Goal: Information Seeking & Learning: Learn about a topic

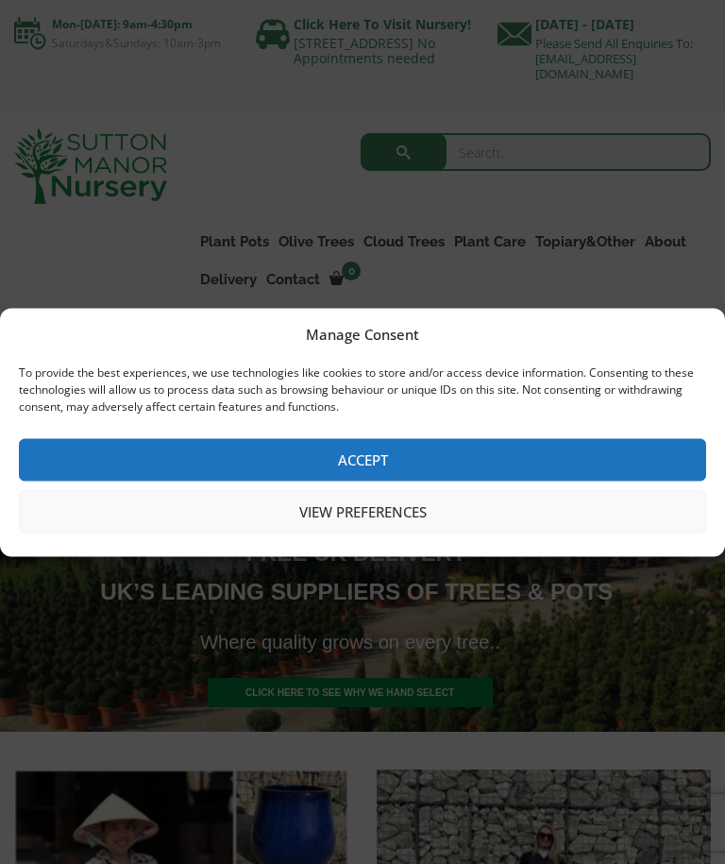
click at [554, 451] on button "Accept" at bounding box center [363, 459] width 688 height 42
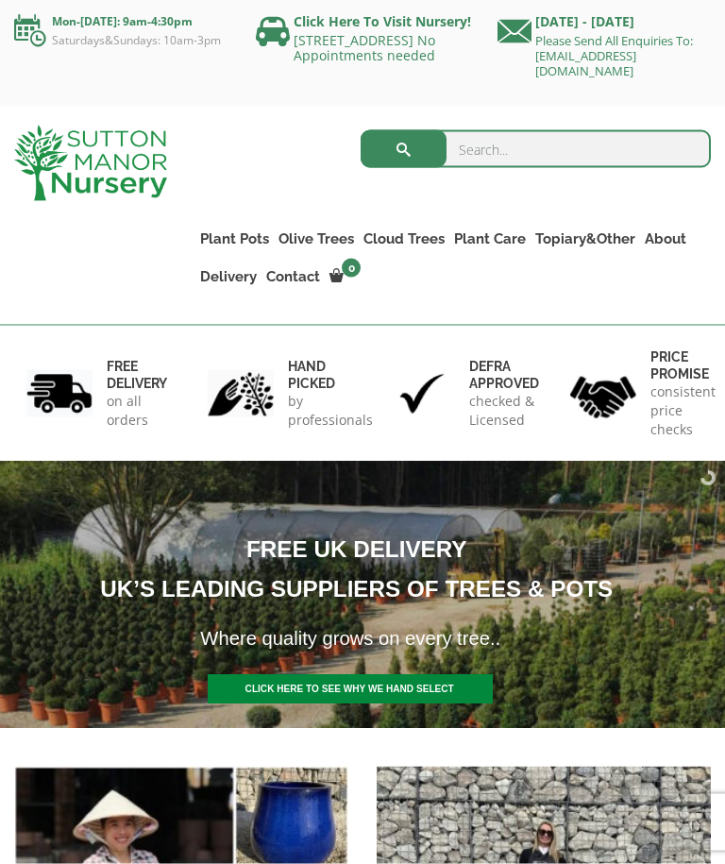
scroll to position [8, 0]
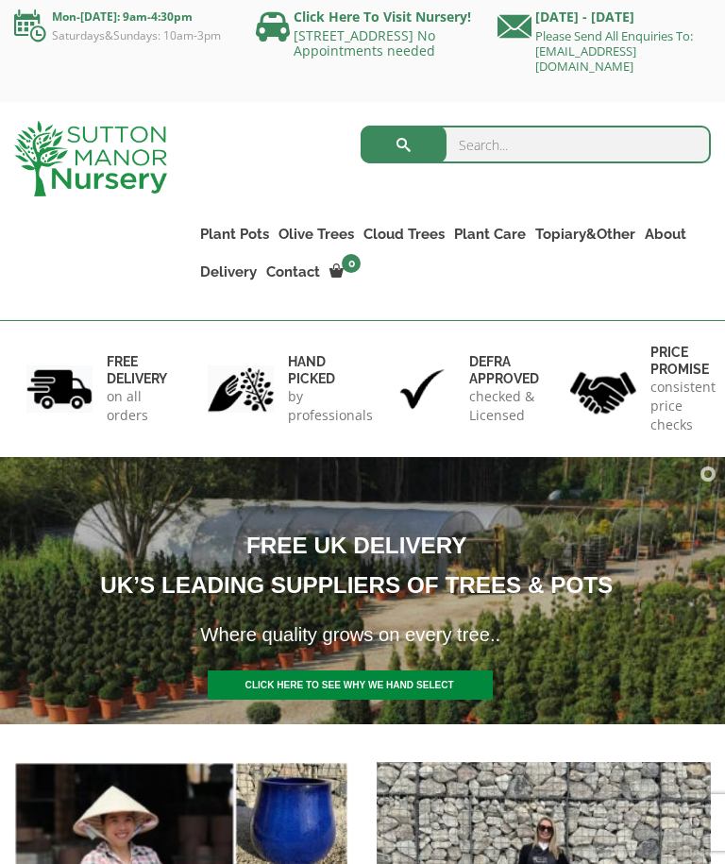
click at [0, 0] on link "Gnarled Olive Trees XXL" at bounding box center [0, 0] width 0 height 0
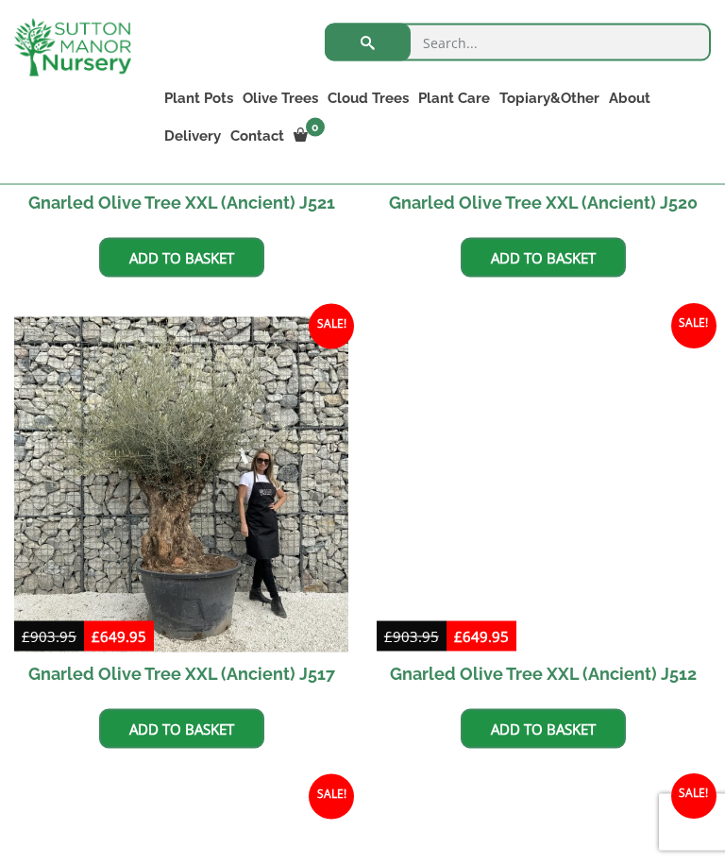
scroll to position [1818, 0]
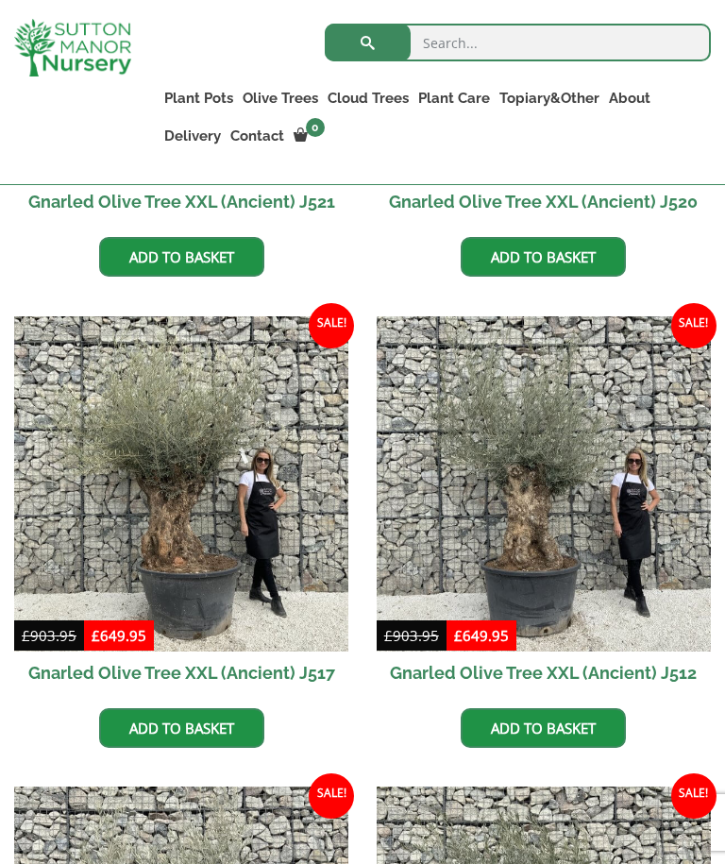
click at [606, 647] on img at bounding box center [544, 483] width 334 height 334
click at [565, 498] on img at bounding box center [544, 483] width 334 height 334
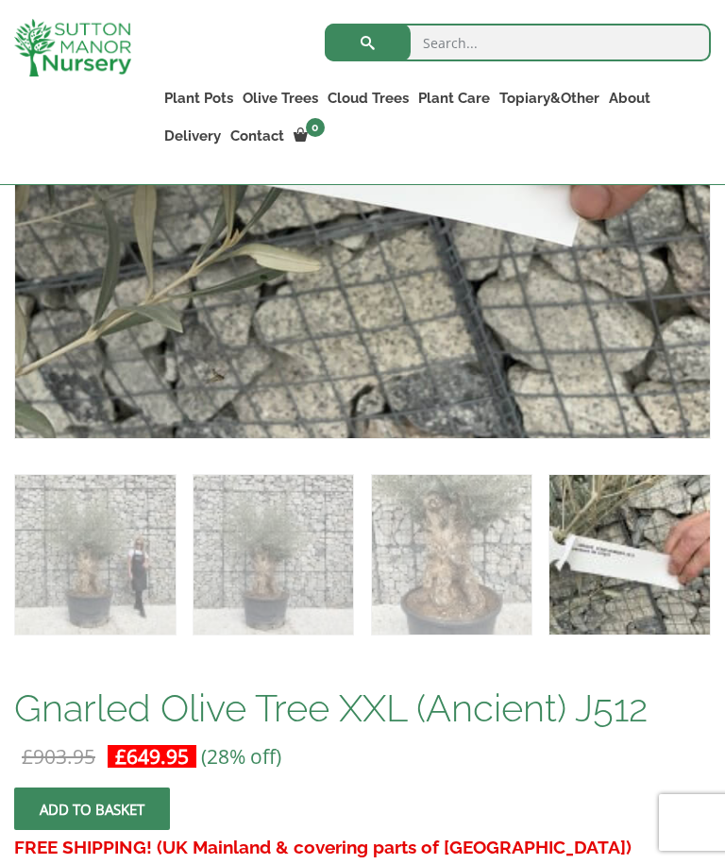
scroll to position [790, 0]
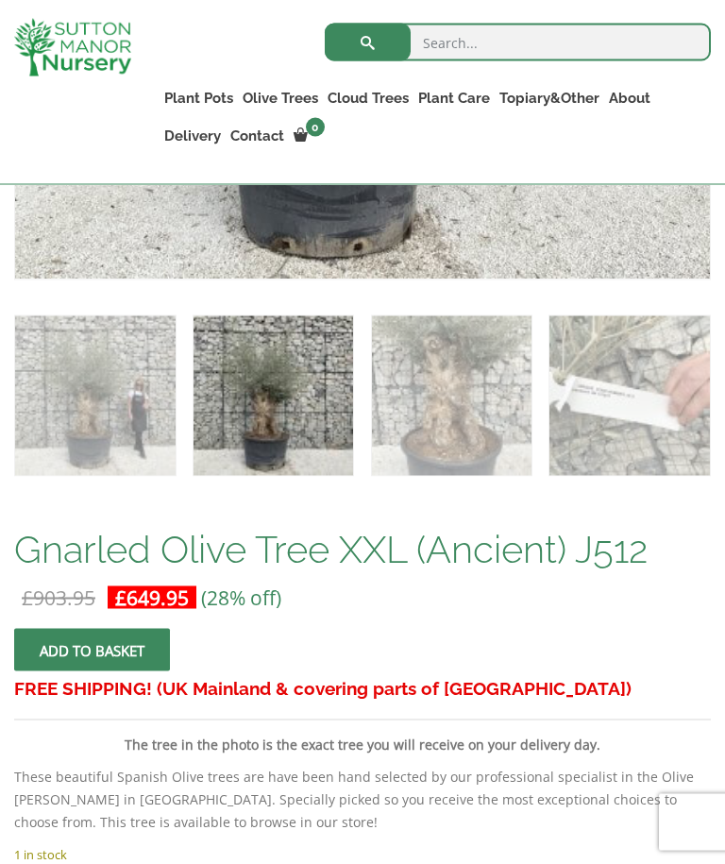
scroll to position [928, 0]
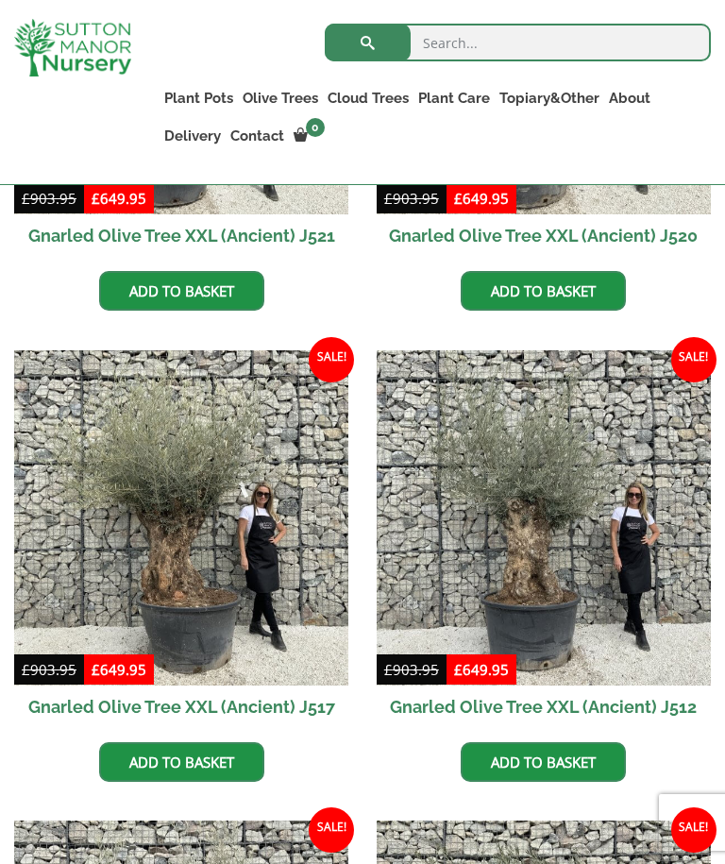
scroll to position [1818, 0]
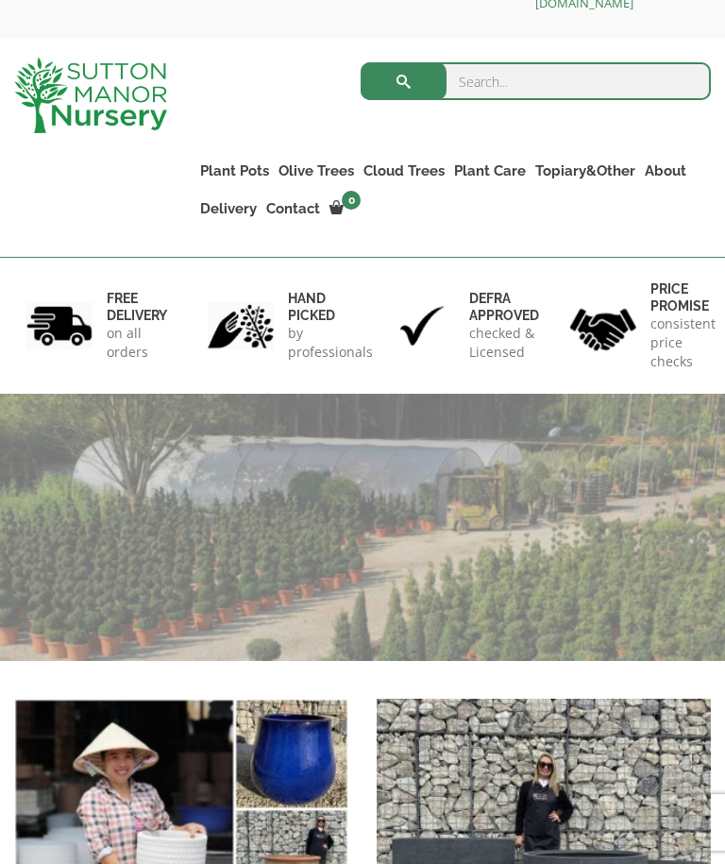
scroll to position [71, 0]
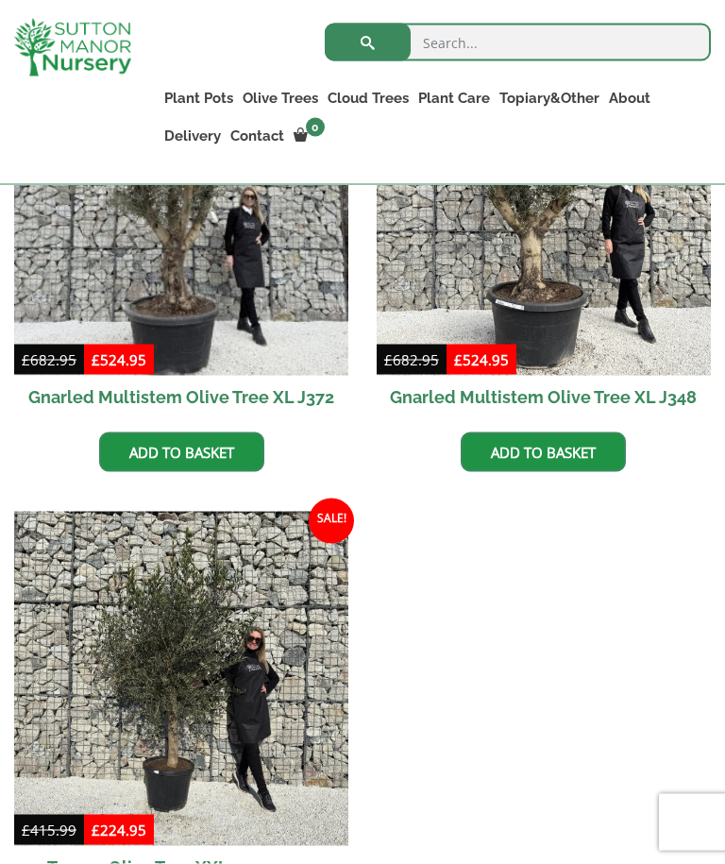
scroll to position [1845, 0]
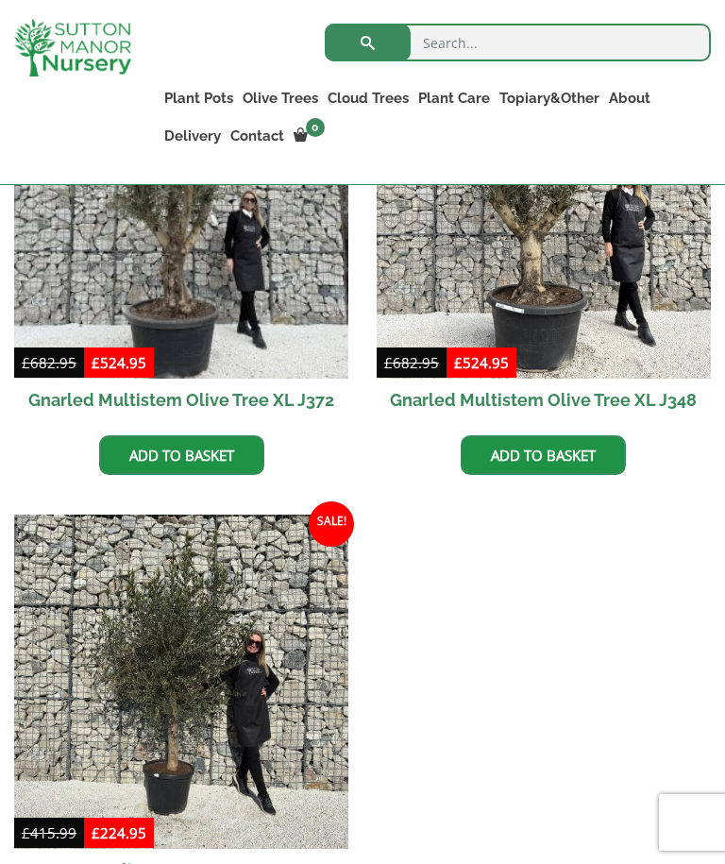
click at [0, 0] on link "Gnarled Olive Trees XXL" at bounding box center [0, 0] width 0 height 0
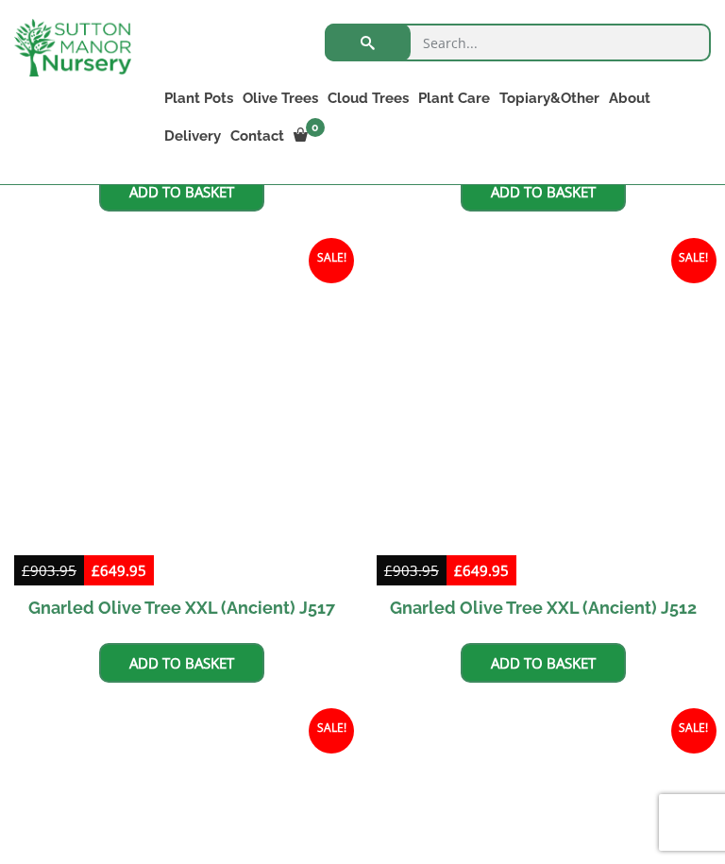
scroll to position [1881, 0]
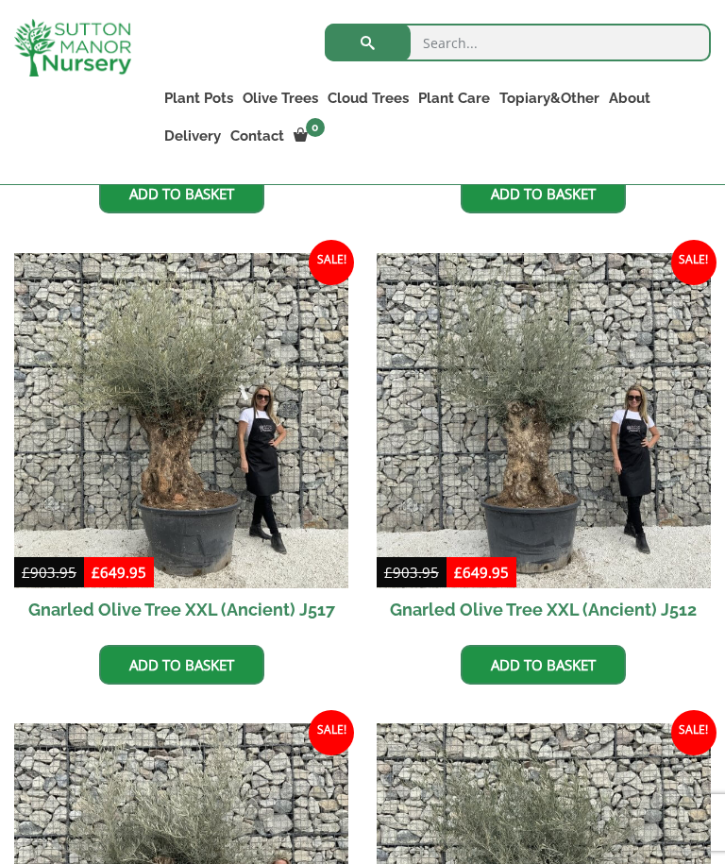
click at [552, 483] on img at bounding box center [544, 420] width 334 height 334
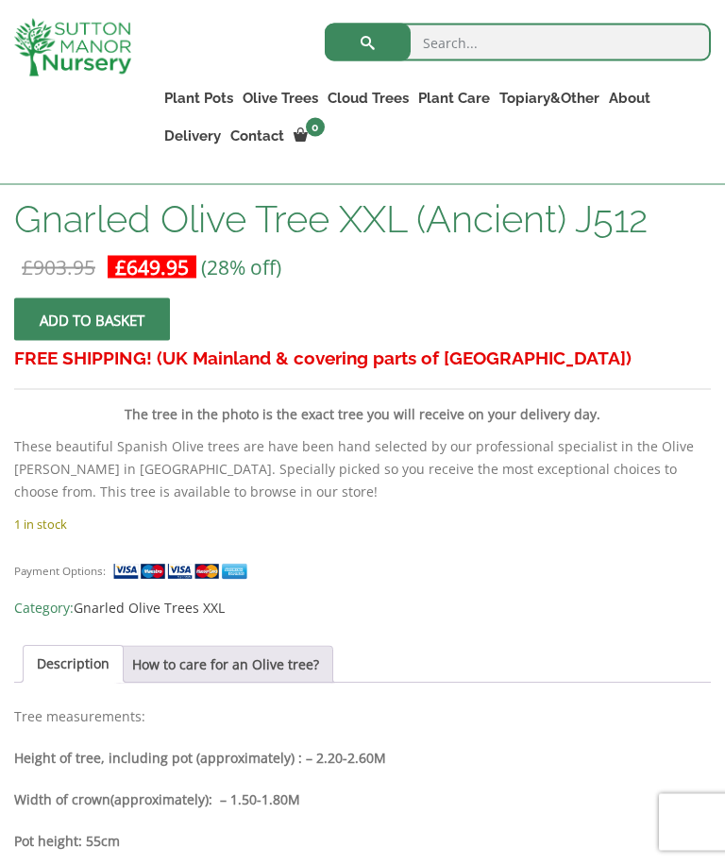
scroll to position [1276, 0]
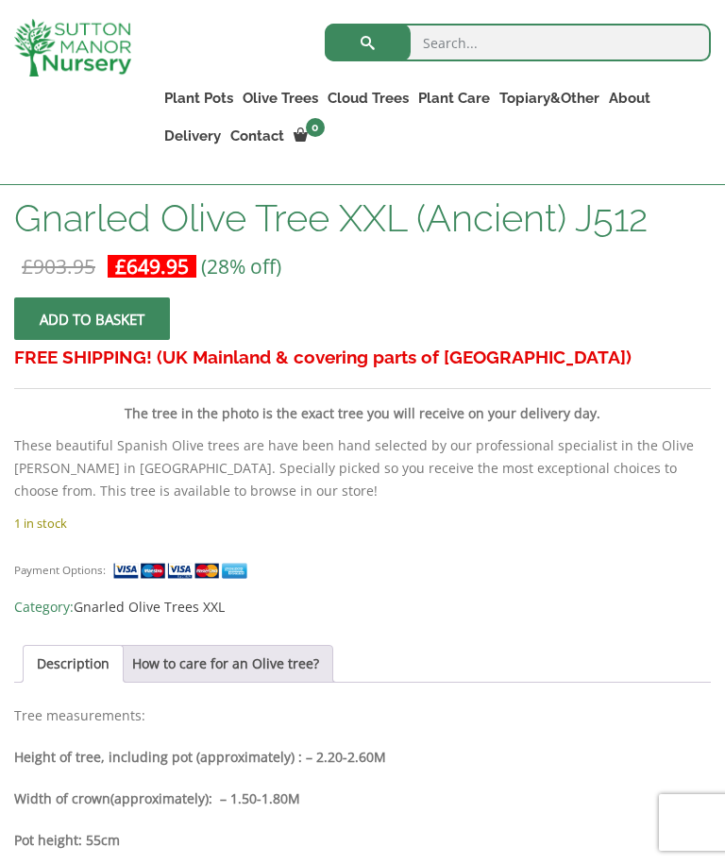
click at [248, 677] on link "How to care for an Olive tree?" at bounding box center [225, 664] width 187 height 36
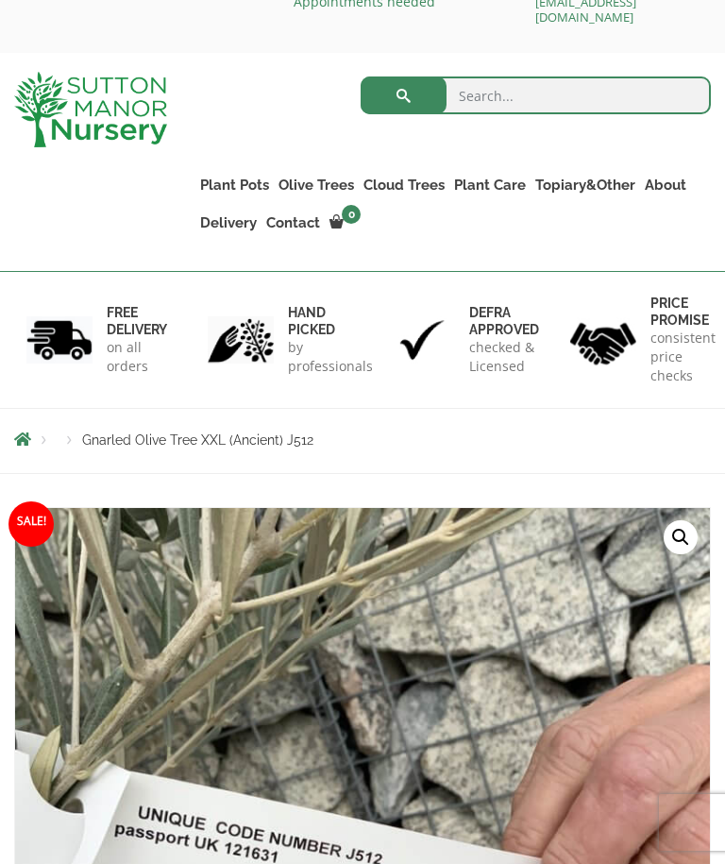
scroll to position [0, 0]
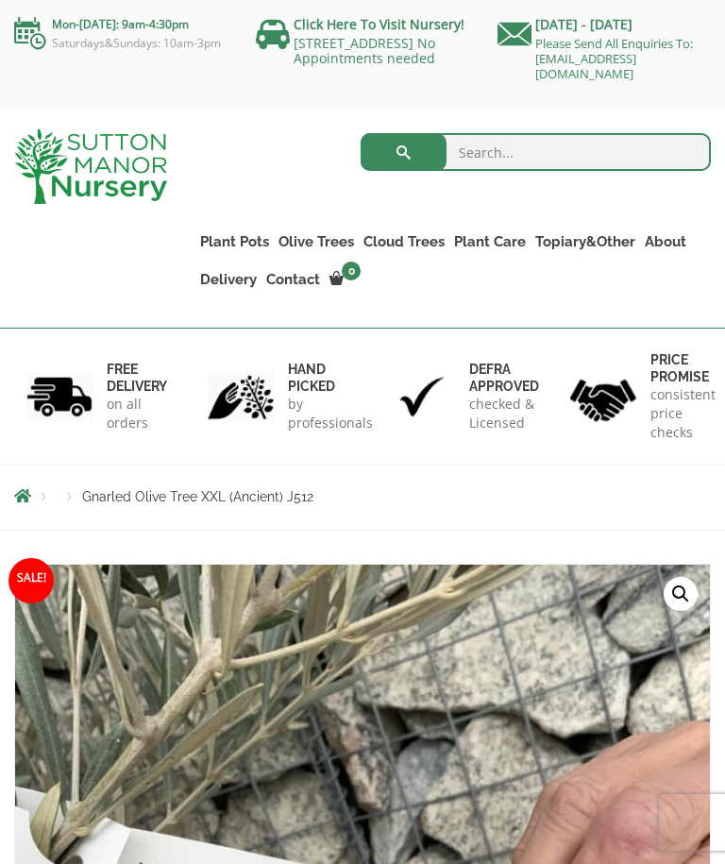
click at [619, 60] on link "Please Send All Enquiries To: [EMAIL_ADDRESS][DOMAIN_NAME]" at bounding box center [614, 58] width 158 height 47
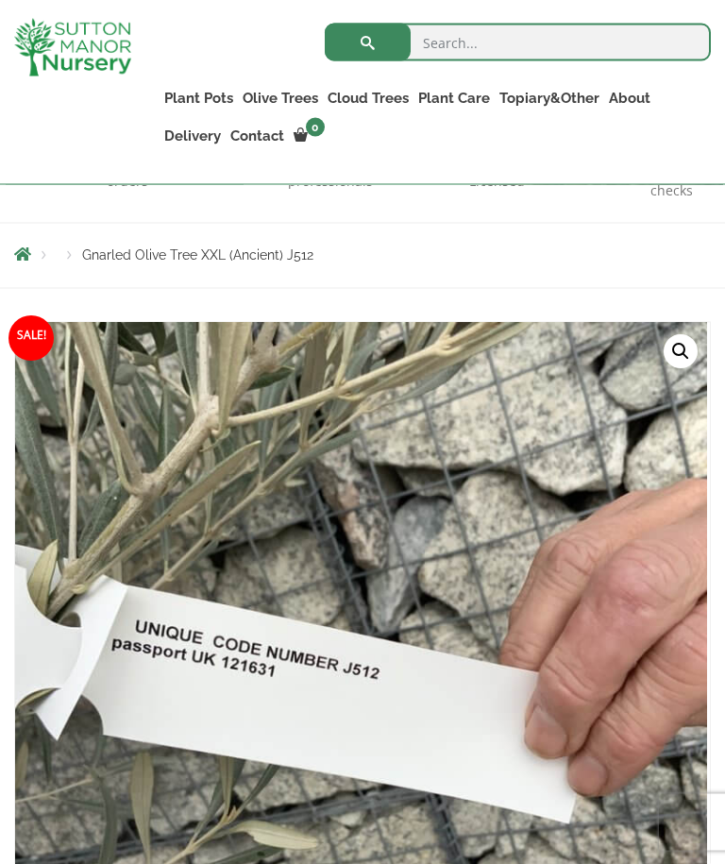
scroll to position [209, 0]
